Goal: Task Accomplishment & Management: Manage account settings

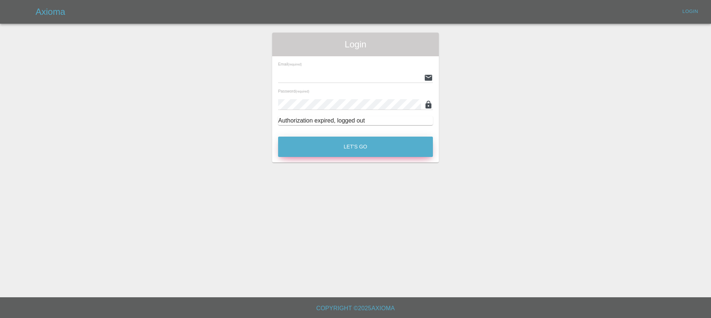
type input "[EMAIL_ADDRESS][DOMAIN_NAME]"
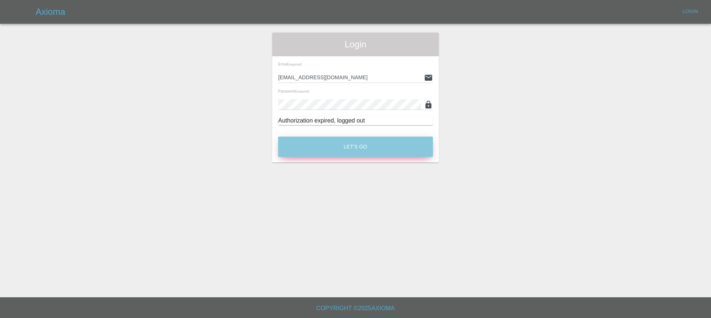
click at [341, 144] on button "Let's Go" at bounding box center [355, 147] width 155 height 20
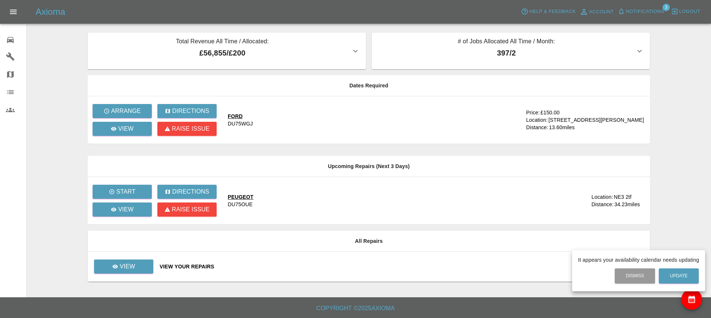
click at [125, 268] on div at bounding box center [355, 159] width 711 height 318
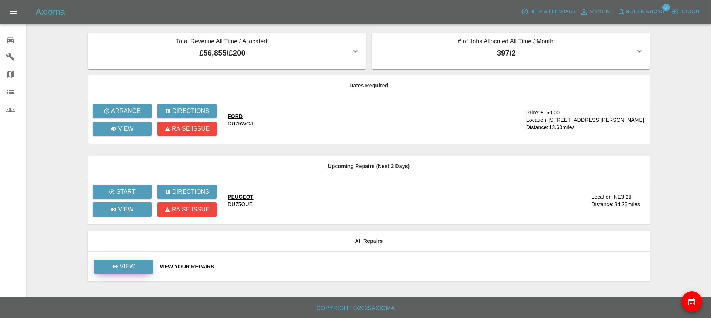
click at [127, 264] on p "View" at bounding box center [128, 266] width 16 height 9
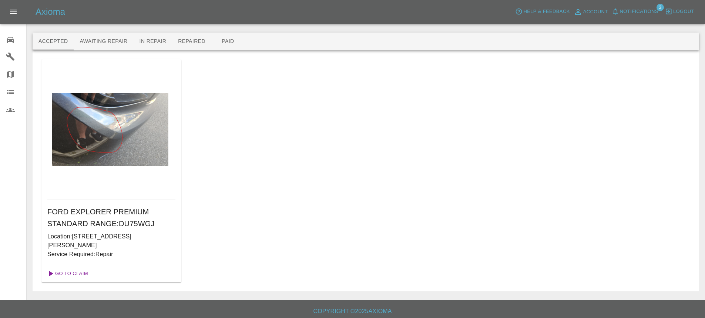
click at [76, 273] on link "Go To Claim" at bounding box center [67, 274] width 46 height 12
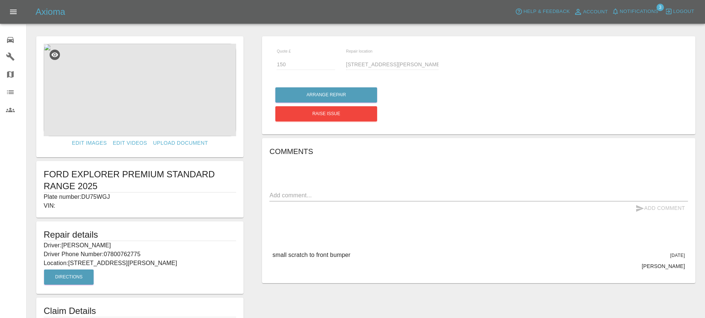
click at [11, 55] on icon at bounding box center [10, 57] width 8 height 8
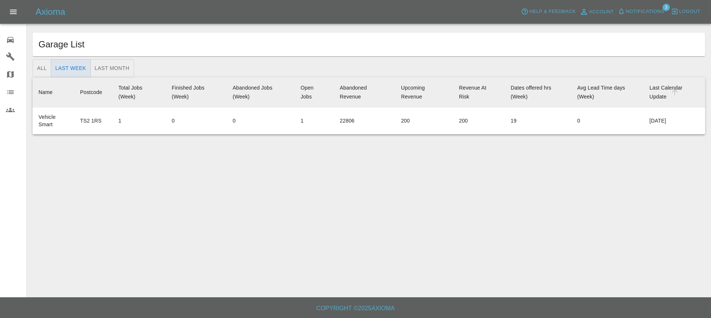
click at [9, 37] on icon at bounding box center [10, 40] width 7 height 6
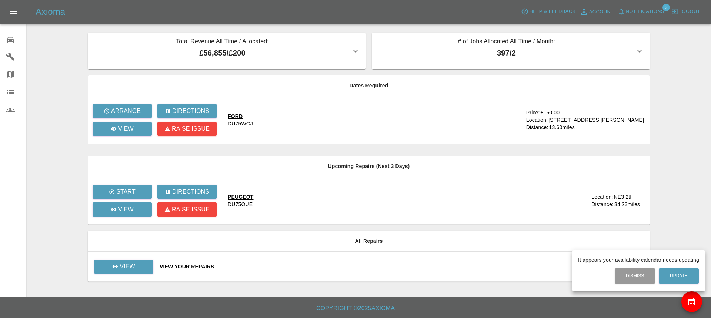
click at [131, 208] on div at bounding box center [355, 159] width 711 height 318
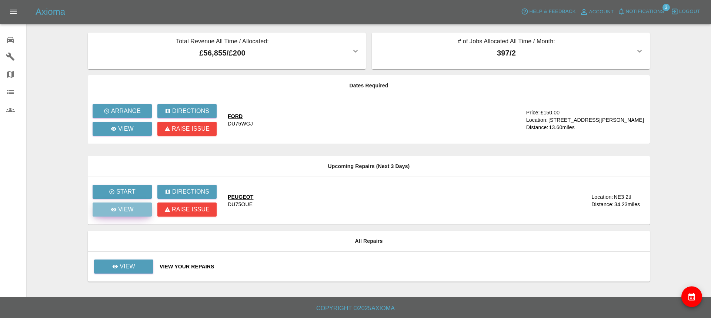
click at [124, 208] on p "View" at bounding box center [126, 209] width 16 height 9
